Goal: Information Seeking & Learning: Learn about a topic

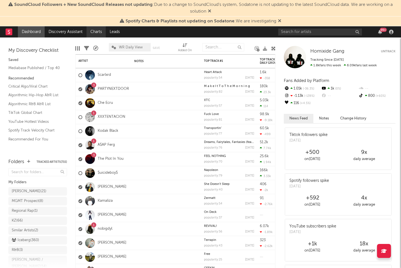
click at [98, 29] on link "Charts" at bounding box center [96, 31] width 19 height 11
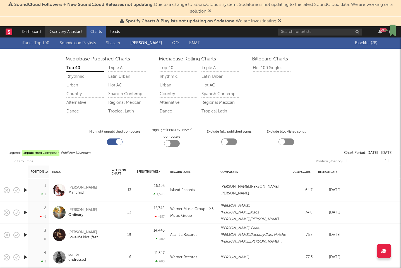
click at [76, 32] on link "Discovery Assistant" at bounding box center [66, 31] width 42 height 11
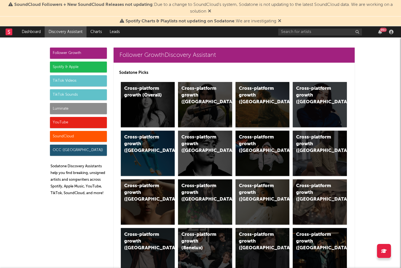
click at [258, 99] on div "Cross-platform growth (US)" at bounding box center [263, 104] width 54 height 45
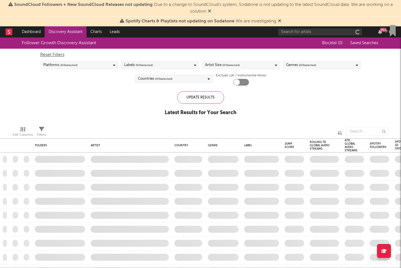
checkbox input "true"
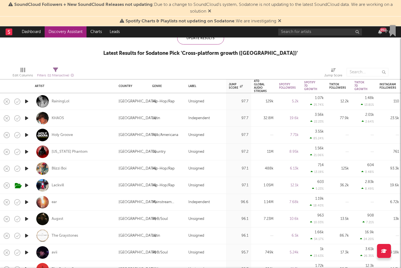
click at [27, 100] on icon "button" at bounding box center [27, 101] width 6 height 7
click at [26, 118] on icon "button" at bounding box center [27, 117] width 6 height 7
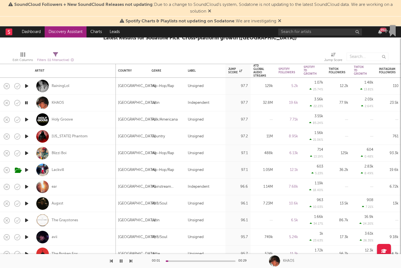
click at [27, 120] on icon "button" at bounding box center [27, 119] width 6 height 7
click at [63, 119] on div "Holy Groove" at bounding box center [62, 119] width 21 height 5
click at [27, 138] on icon "button" at bounding box center [27, 136] width 6 height 7
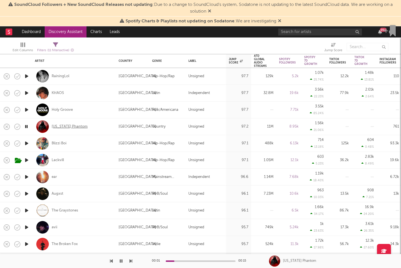
click at [70, 126] on div "[US_STATE] Phantom" at bounding box center [70, 126] width 36 height 5
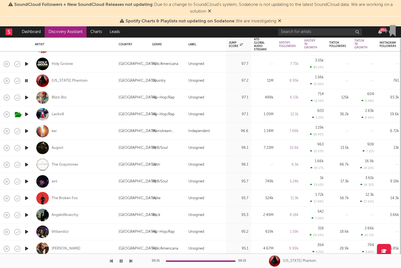
click at [26, 98] on icon "button" at bounding box center [27, 97] width 6 height 7
click at [25, 97] on icon "button" at bounding box center [26, 97] width 5 height 7
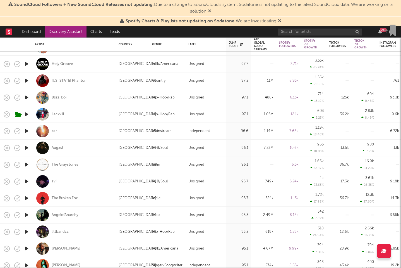
click at [25, 131] on icon "button" at bounding box center [27, 130] width 6 height 7
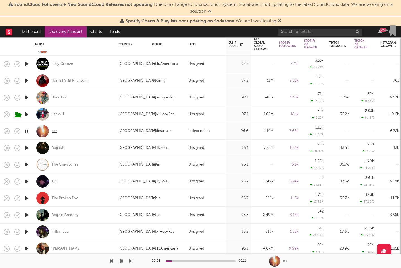
click at [53, 130] on div "ear" at bounding box center [54, 130] width 5 height 5
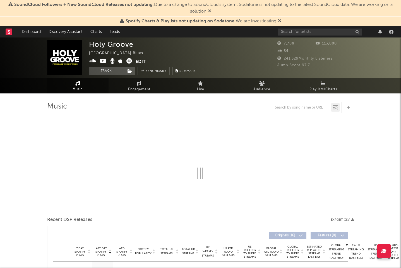
select select "1w"
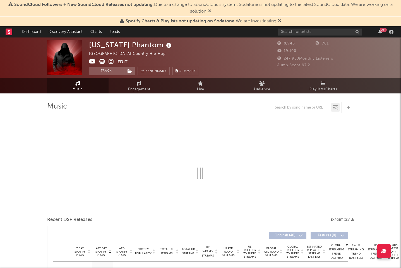
select select "1w"
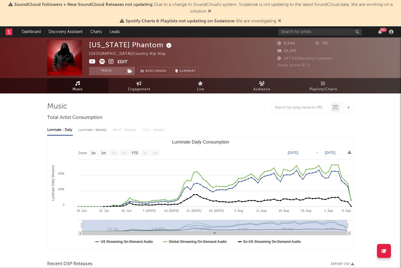
click at [111, 58] on div "[US_STATE] Phantom [GEOGRAPHIC_DATA] | Country Hip Hop Edit Track Benchmark Sum…" at bounding box center [144, 57] width 110 height 35
click at [111, 59] on icon at bounding box center [111, 62] width 5 height 6
click at [104, 62] on icon at bounding box center [102, 62] width 6 height 6
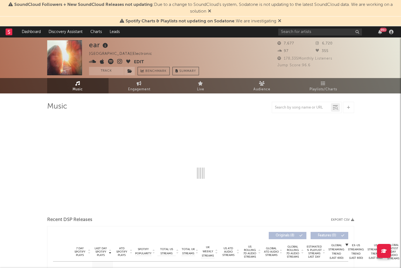
click at [111, 62] on icon at bounding box center [111, 62] width 6 height 6
click at [121, 61] on icon at bounding box center [119, 62] width 5 height 6
